Goal: Find specific page/section: Find specific page/section

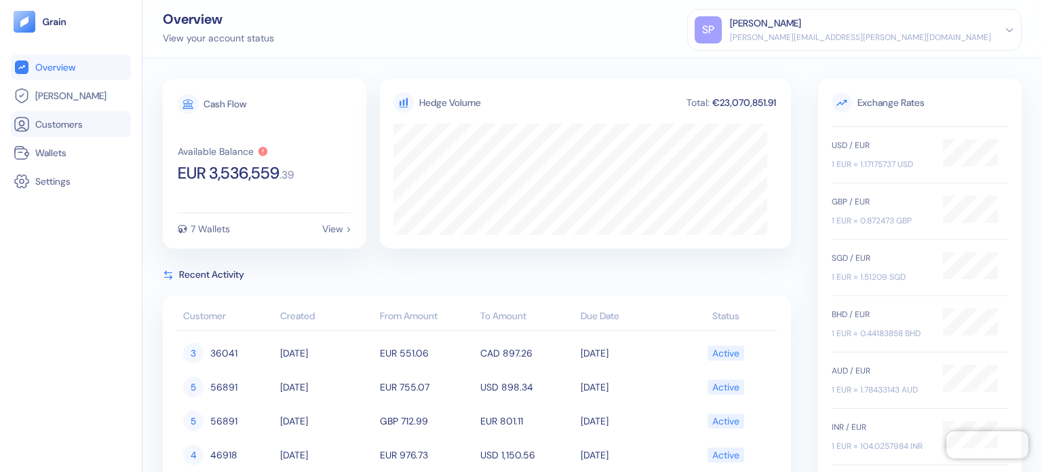
click at [24, 133] on li "Customers" at bounding box center [71, 124] width 120 height 26
click at [30, 151] on link "Wallets" at bounding box center [71, 153] width 115 height 16
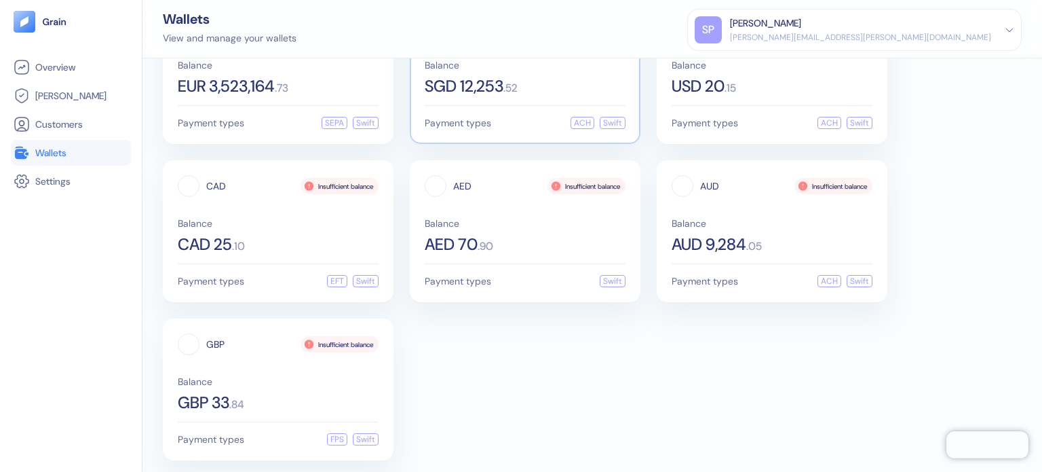
scroll to position [82, 0]
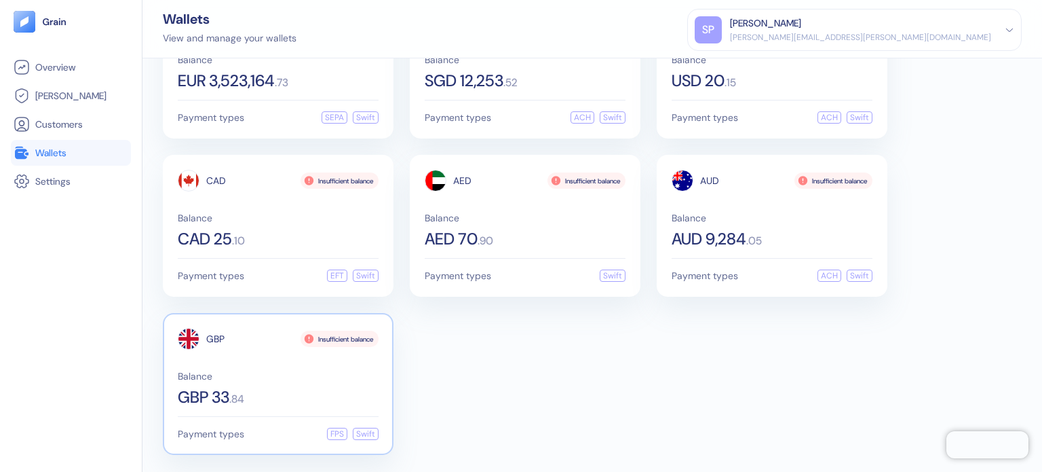
click at [316, 402] on div "GBP 33 . 84" at bounding box center [278, 397] width 201 height 16
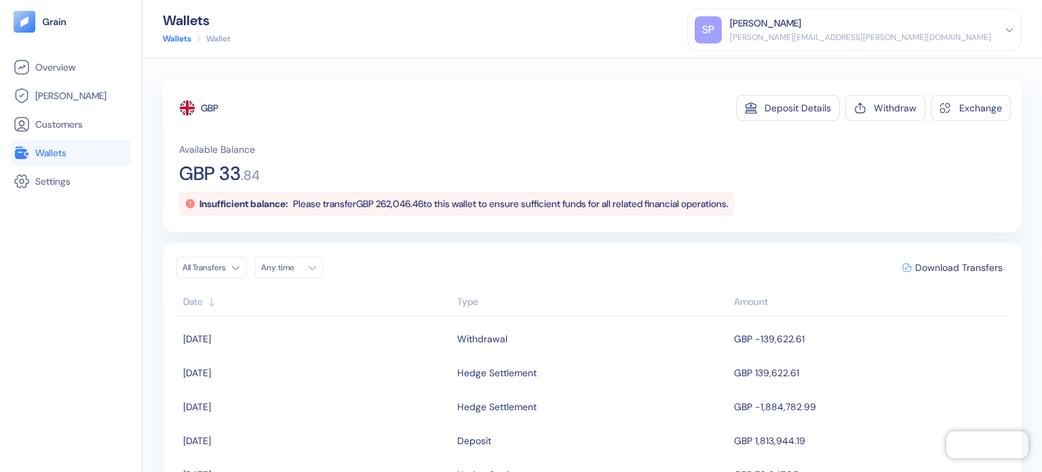
click at [56, 153] on span "Wallets" at bounding box center [50, 153] width 31 height 14
